Goal: Use online tool/utility: Utilize a website feature to perform a specific function

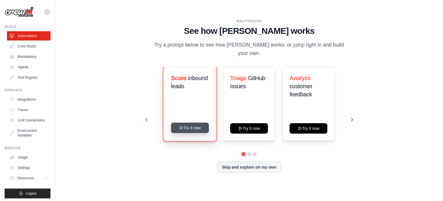
click at [193, 127] on button "Try it now" at bounding box center [190, 127] width 38 height 10
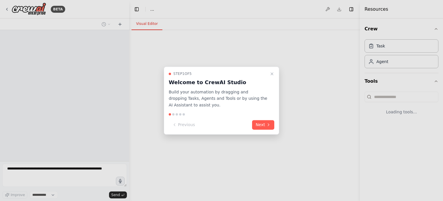
select select "****"
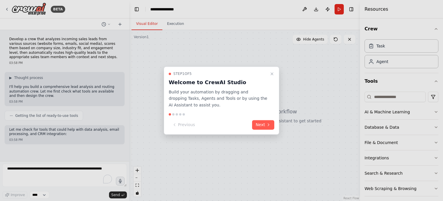
scroll to position [16, 0]
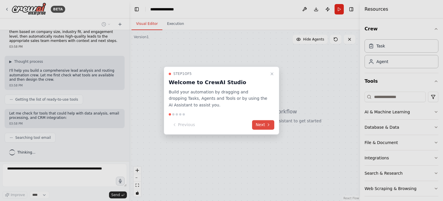
click at [264, 122] on button "Next" at bounding box center [263, 125] width 22 height 10
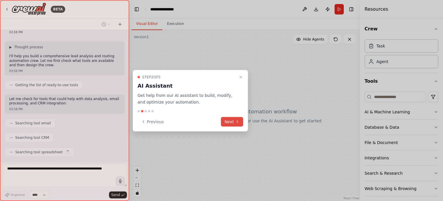
scroll to position [45, 0]
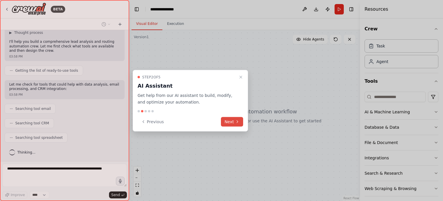
click at [231, 121] on button "Next" at bounding box center [232, 122] width 22 height 10
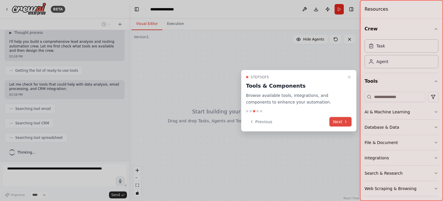
scroll to position [59, 0]
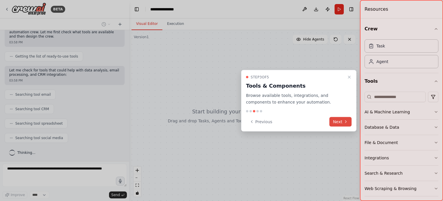
click at [339, 123] on button "Next" at bounding box center [341, 122] width 22 height 10
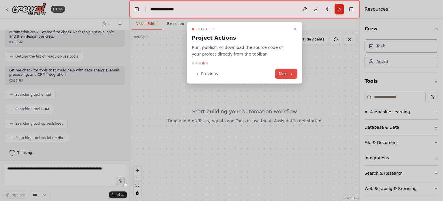
scroll to position [74, 0]
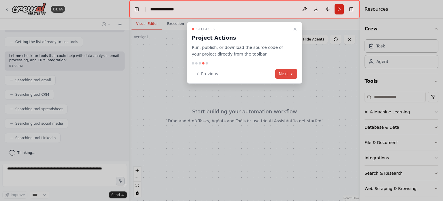
click at [285, 76] on button "Next" at bounding box center [286, 74] width 22 height 10
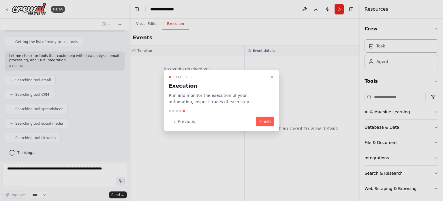
scroll to position [88, 0]
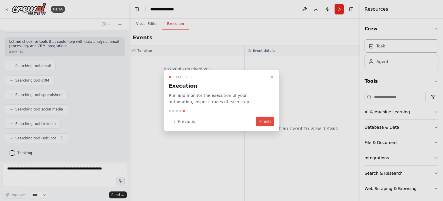
click at [265, 120] on button "Finish" at bounding box center [265, 122] width 18 height 10
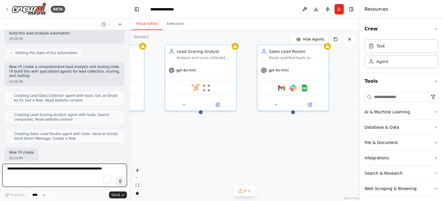
scroll to position [245, 0]
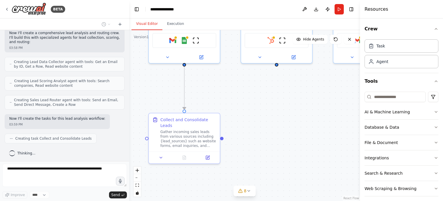
drag, startPoint x: 252, startPoint y: 149, endPoint x: 242, endPoint y: 87, distance: 62.5
click at [242, 87] on div ".deletable-edge-delete-btn { width: 20px; height: 20px; border: 0px solid #ffff…" at bounding box center [244, 115] width 231 height 171
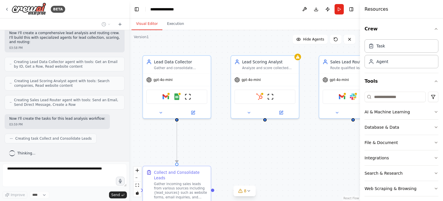
drag, startPoint x: 242, startPoint y: 87, endPoint x: 232, endPoint y: 141, distance: 54.9
click at [232, 141] on div ".deletable-edge-delete-btn { width: 20px; height: 20px; border: 0px solid #ffff…" at bounding box center [244, 115] width 231 height 171
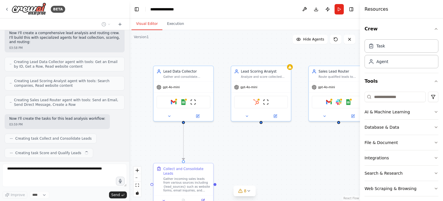
scroll to position [259, 0]
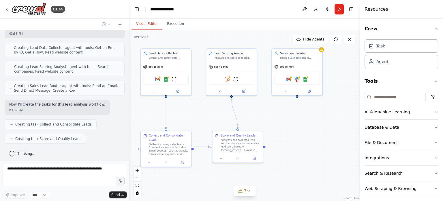
drag, startPoint x: 232, startPoint y: 141, endPoint x: 207, endPoint y: 113, distance: 38.4
click at [207, 113] on div ".deletable-edge-delete-btn { width: 20px; height: 20px; border: 0px solid #ffff…" at bounding box center [244, 115] width 231 height 171
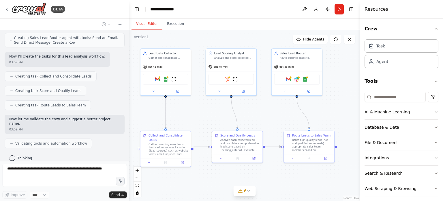
scroll to position [321, 0]
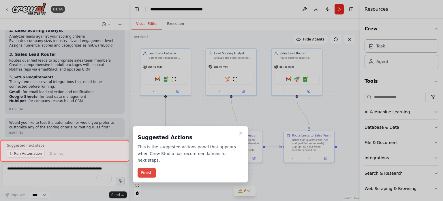
click at [146, 168] on button "Finish" at bounding box center [147, 173] width 18 height 10
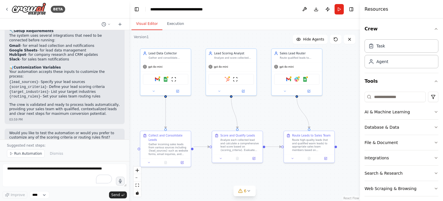
scroll to position [542, 0]
click at [32, 154] on span "Run Automation" at bounding box center [28, 153] width 28 height 5
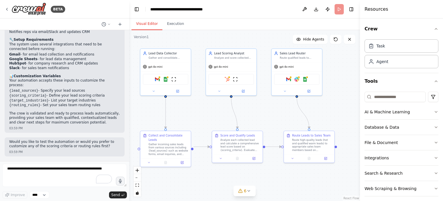
scroll to position [521, 0]
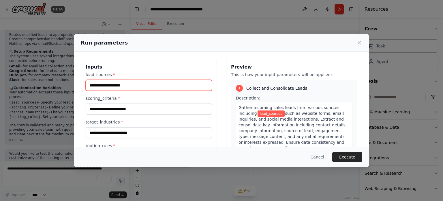
click at [128, 83] on input "lead_sources *" at bounding box center [149, 85] width 126 height 11
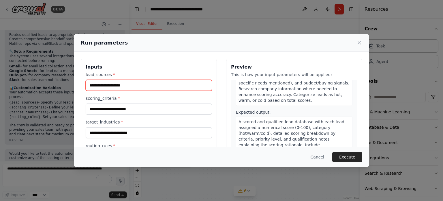
scroll to position [187, 0]
click at [319, 157] on button "Cancel" at bounding box center [317, 156] width 23 height 10
